Goal: Entertainment & Leisure: Consume media (video, audio)

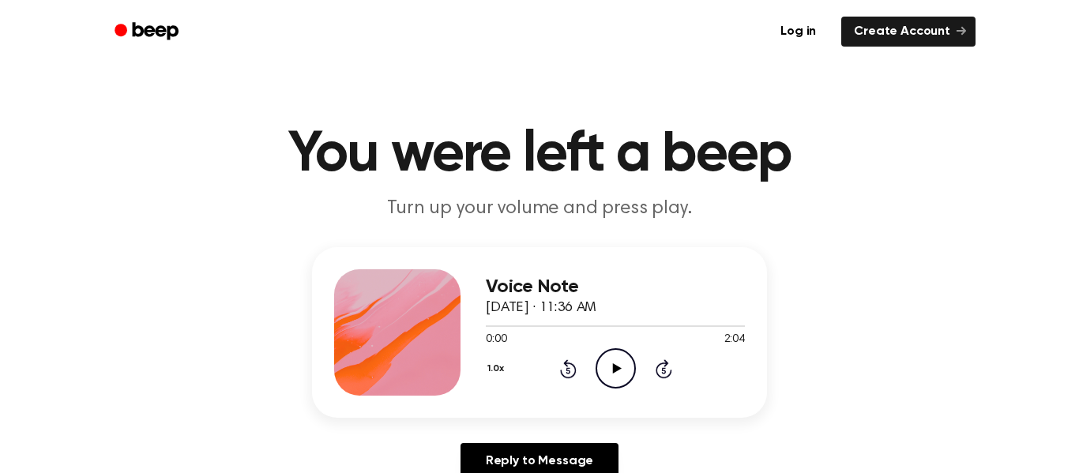
click at [616, 363] on icon "Play Audio" at bounding box center [616, 368] width 40 height 40
click at [623, 371] on icon "Play Audio" at bounding box center [616, 368] width 40 height 40
click at [623, 370] on icon "Pause Audio" at bounding box center [616, 368] width 40 height 40
click at [708, 390] on div "Voice Note [DATE] · 11:41 AM 0:19 1:23 Your browser does not support the [objec…" at bounding box center [615, 332] width 259 height 126
click at [618, 367] on icon "Play Audio" at bounding box center [616, 368] width 40 height 40
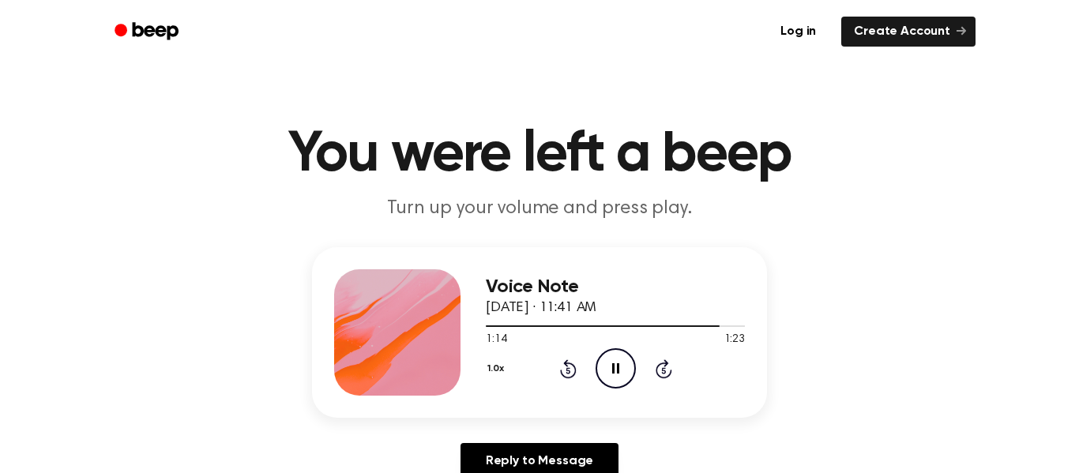
click at [618, 367] on icon at bounding box center [615, 368] width 7 height 10
click at [571, 371] on icon "Rewind 5 seconds" at bounding box center [567, 369] width 17 height 21
